Goal: Task Accomplishment & Management: Manage account settings

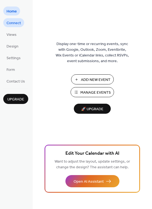
click at [15, 23] on span "Connect" at bounding box center [14, 23] width 14 height 6
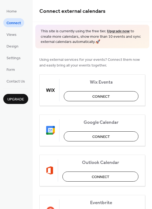
click at [10, 36] on span "Views" at bounding box center [12, 35] width 10 height 6
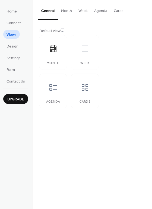
click at [65, 8] on button "Month" at bounding box center [66, 9] width 17 height 19
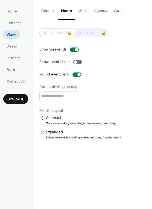
click at [52, 12] on button "General" at bounding box center [48, 9] width 20 height 19
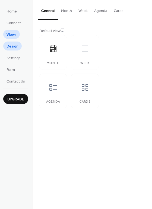
click at [11, 49] on span "Design" at bounding box center [13, 47] width 12 height 6
